Goal: Task Accomplishment & Management: Manage account settings

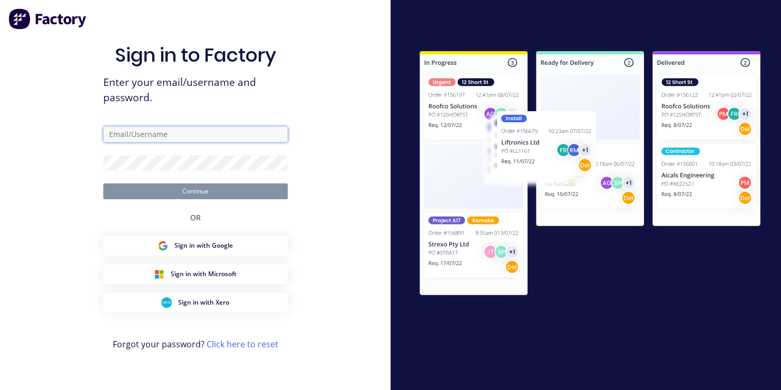
type input "[EMAIL_ADDRESS][DOMAIN_NAME]"
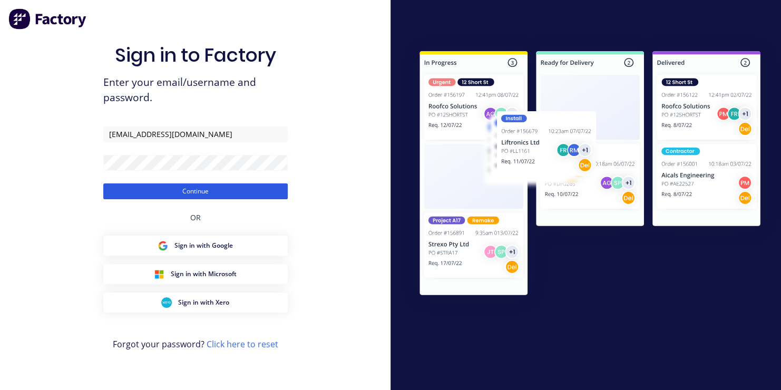
click at [194, 191] on button "Continue" at bounding box center [195, 191] width 185 height 16
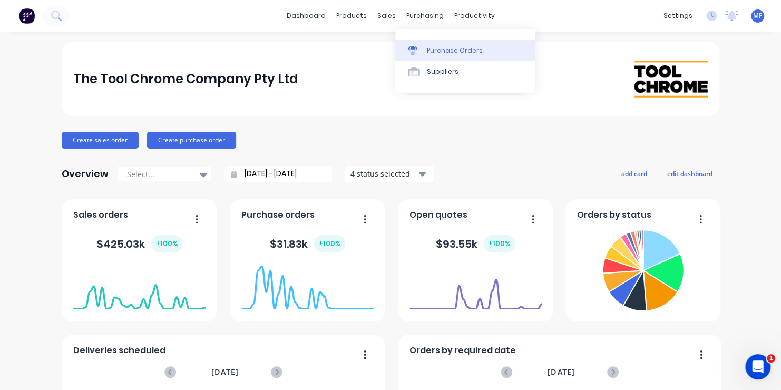
click at [439, 48] on div "Purchase Orders" at bounding box center [455, 50] width 56 height 9
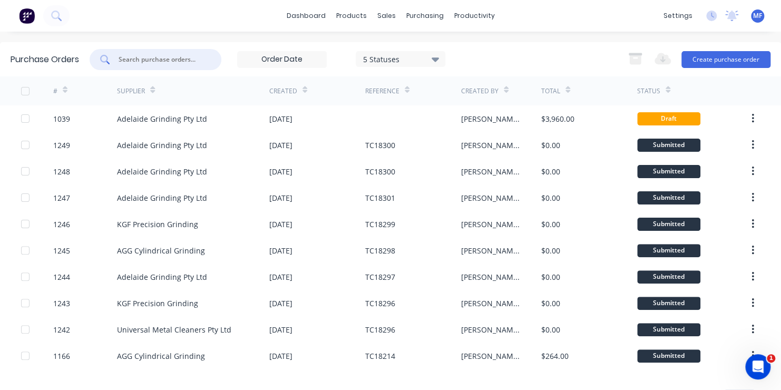
click at [164, 62] on input "text" at bounding box center [162, 59] width 88 height 11
type input "1183"
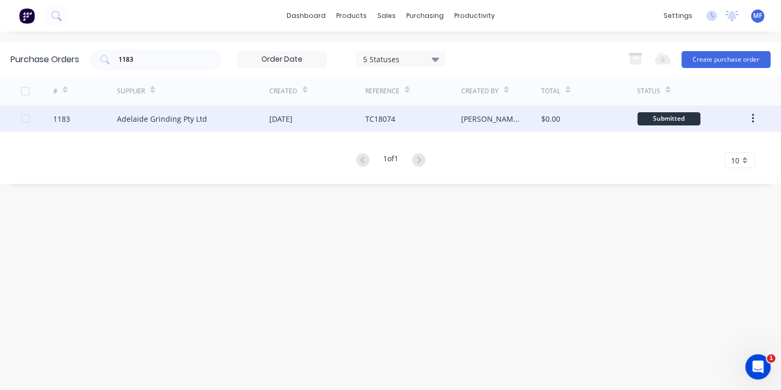
click at [676, 116] on div "Submitted" at bounding box center [668, 118] width 63 height 13
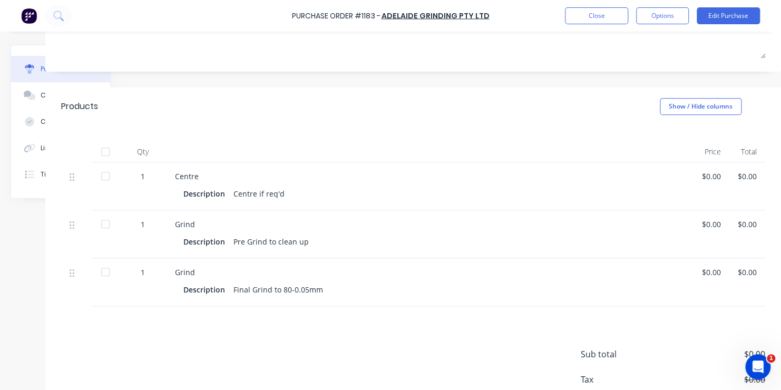
scroll to position [158, 89]
click at [702, 177] on div "$0.00" at bounding box center [711, 176] width 19 height 11
click at [730, 15] on button "Edit Purchase" at bounding box center [728, 15] width 63 height 17
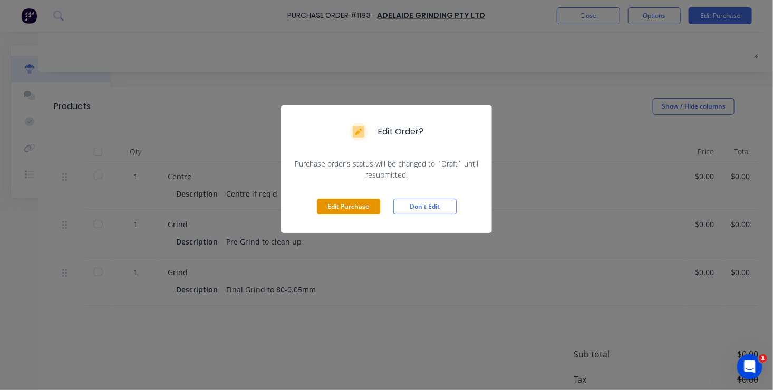
click at [343, 206] on button "Edit Purchase" at bounding box center [348, 207] width 63 height 16
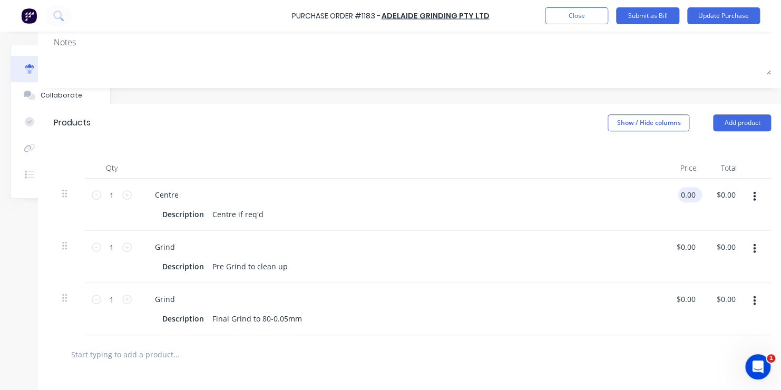
click at [684, 196] on input "0.00" at bounding box center [688, 194] width 20 height 15
type input "$70.00"
click at [686, 298] on input "0.00" at bounding box center [692, 299] width 20 height 15
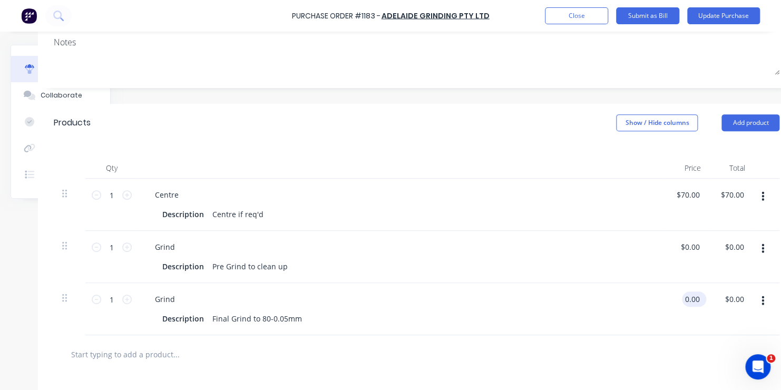
click at [690, 299] on input "0.00" at bounding box center [692, 299] width 20 height 15
type input "$301.00"
click at [722, 15] on button "Update Purchase" at bounding box center [724, 15] width 73 height 17
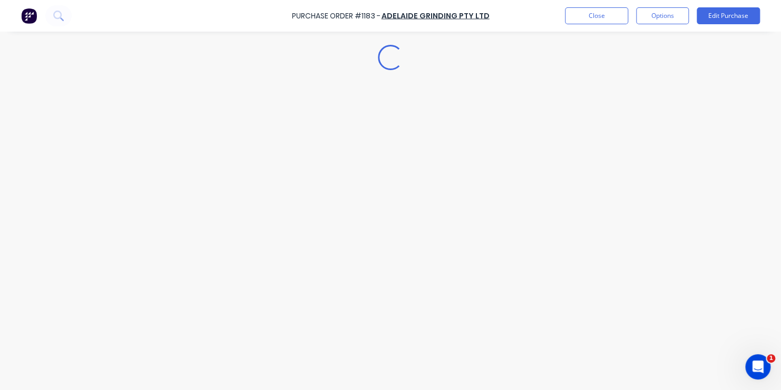
scroll to position [0, 0]
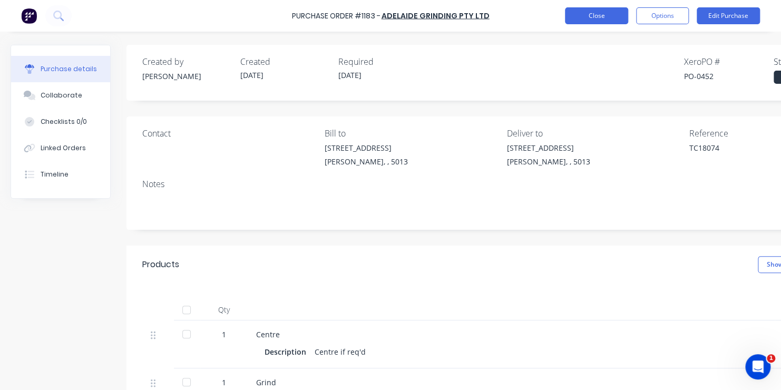
click at [593, 13] on button "Close" at bounding box center [596, 15] width 63 height 17
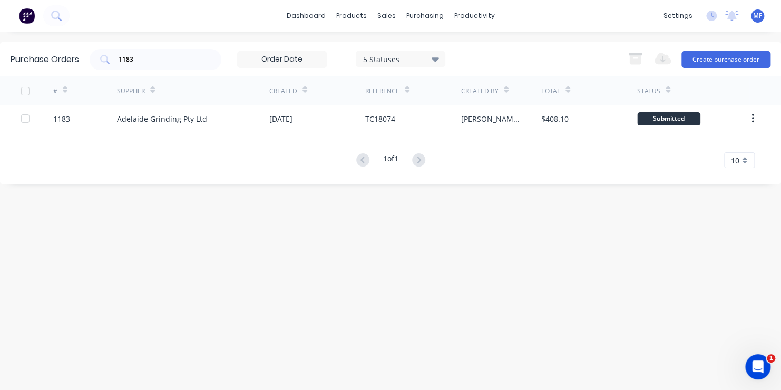
click at [756, 15] on span "MF" at bounding box center [757, 15] width 9 height 9
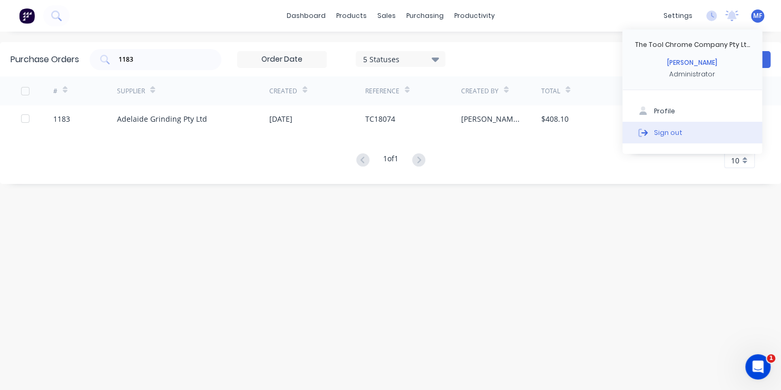
click at [666, 131] on div "Sign out" at bounding box center [668, 132] width 28 height 9
